Goal: Transaction & Acquisition: Obtain resource

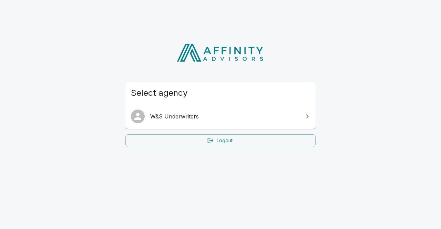
click at [193, 123] on link "W&S Underwriters" at bounding box center [221, 116] width 190 height 19
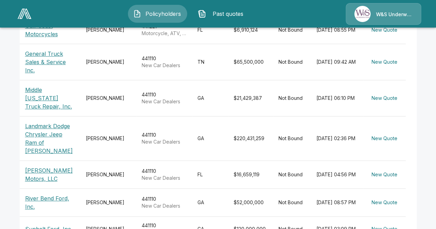
scroll to position [168, 0]
click at [52, 166] on p "Russell Falicon Motors, LLC" at bounding box center [50, 174] width 50 height 17
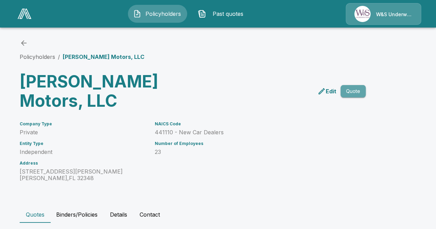
click at [356, 93] on button "Quote" at bounding box center [353, 91] width 25 height 13
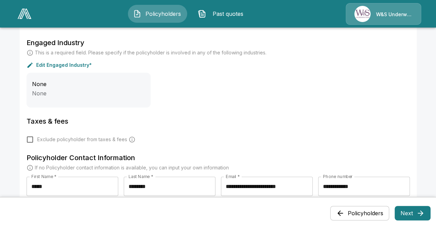
scroll to position [328, 0]
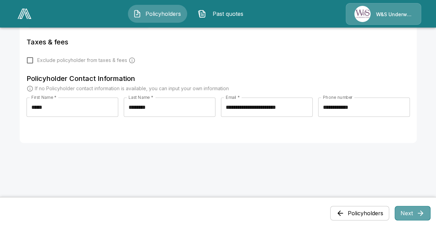
click at [409, 211] on button "Next" at bounding box center [413, 213] width 36 height 14
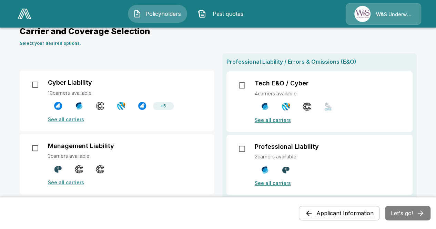
scroll to position [33, 0]
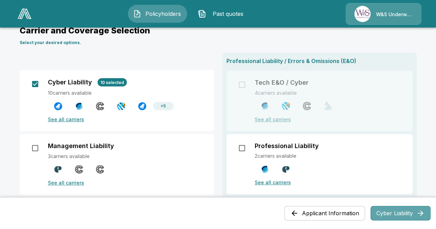
click at [402, 212] on button "Cyber Liability" at bounding box center [401, 213] width 60 height 14
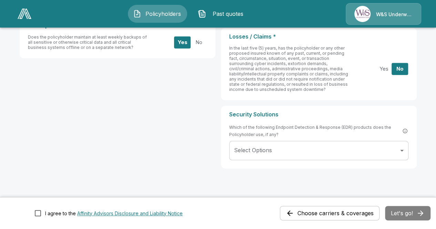
scroll to position [328, 0]
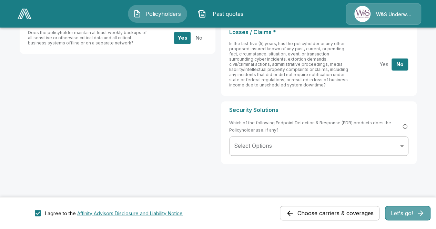
click at [410, 218] on button "Let's go!" at bounding box center [408, 213] width 46 height 14
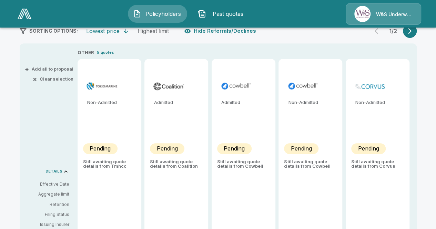
scroll to position [147, 0]
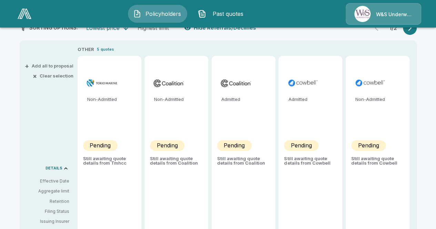
type input "*******"
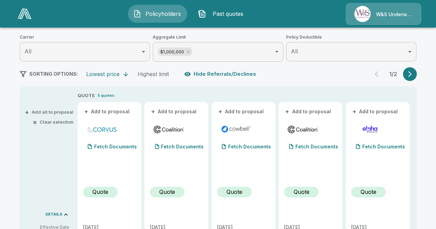
scroll to position [100, 0]
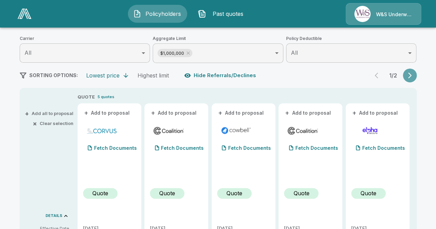
click at [416, 81] on button "button" at bounding box center [410, 76] width 14 height 14
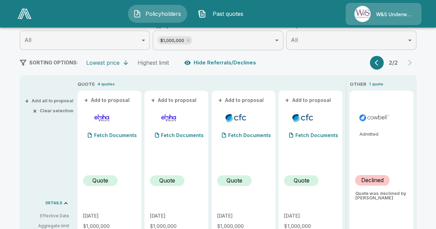
scroll to position [113, 0]
click at [379, 62] on icon "button" at bounding box center [378, 62] width 7 height 7
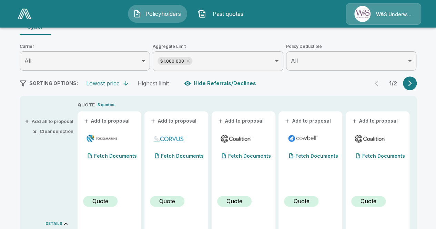
scroll to position [91, 0]
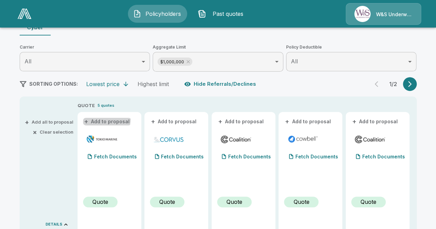
click at [109, 120] on button "+ Add to proposal" at bounding box center [107, 122] width 48 height 8
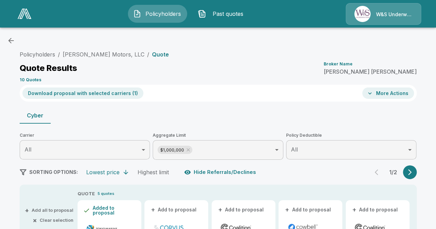
scroll to position [0, 0]
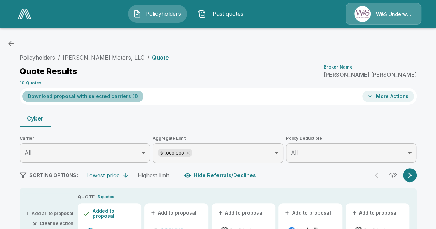
click at [97, 93] on button "Download proposal with selected carriers ( 1 )" at bounding box center [82, 96] width 121 height 11
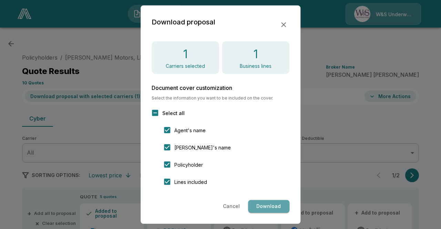
click at [279, 205] on button "Download" at bounding box center [268, 206] width 41 height 13
click at [286, 26] on icon "button" at bounding box center [284, 24] width 8 height 8
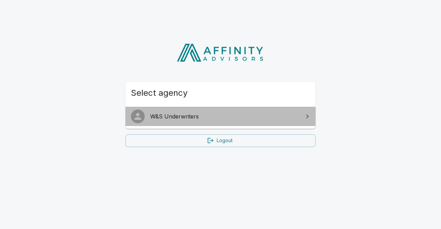
click at [195, 112] on link "W&S Underwriters" at bounding box center [221, 116] width 190 height 19
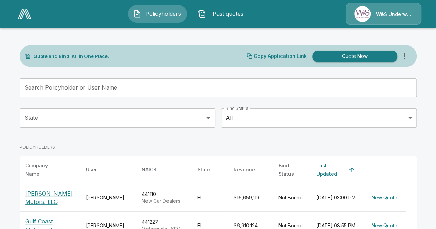
click at [49, 191] on p "[PERSON_NAME] Motors, LLC" at bounding box center [50, 198] width 50 height 17
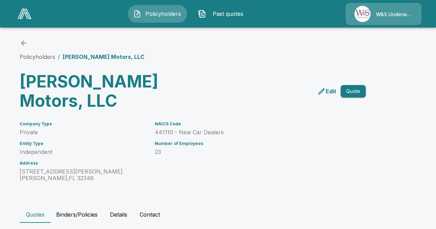
click at [229, 9] on button "Past quotes" at bounding box center [222, 14] width 59 height 18
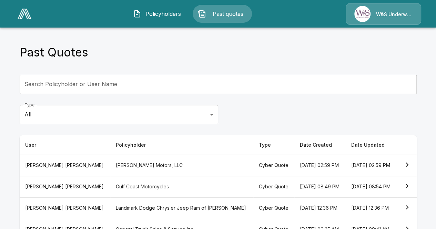
click at [110, 167] on th "[PERSON_NAME] Motors, LLC" at bounding box center [181, 165] width 143 height 21
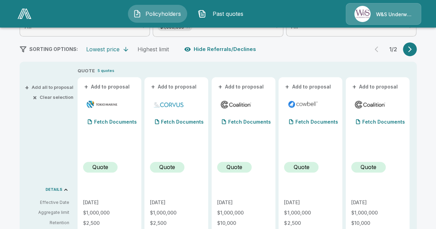
scroll to position [122, 0]
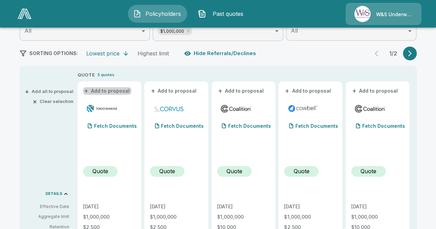
click at [120, 91] on button "+ Add to proposal" at bounding box center [107, 91] width 48 height 8
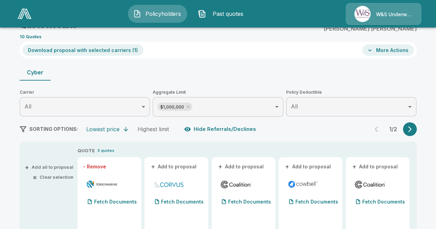
scroll to position [42, 0]
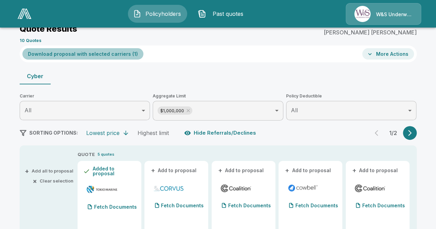
click at [118, 56] on button "Download proposal with selected carriers ( 1 )" at bounding box center [82, 53] width 121 height 11
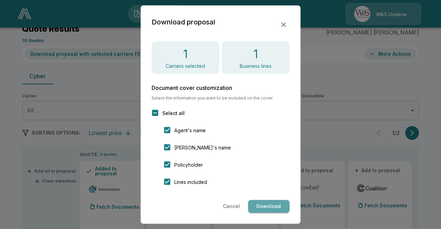
click at [268, 208] on button "Download" at bounding box center [268, 206] width 41 height 13
click at [281, 21] on icon "button" at bounding box center [284, 24] width 8 height 8
